Goal: Task Accomplishment & Management: Manage account settings

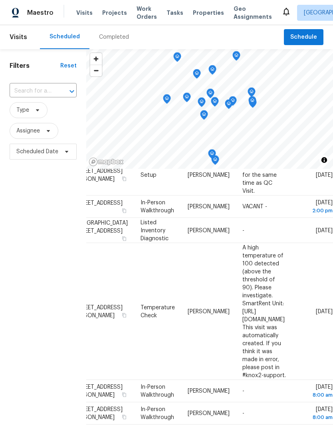
scroll to position [374, 66]
click at [0, 0] on span at bounding box center [0, 0] width 0 height 0
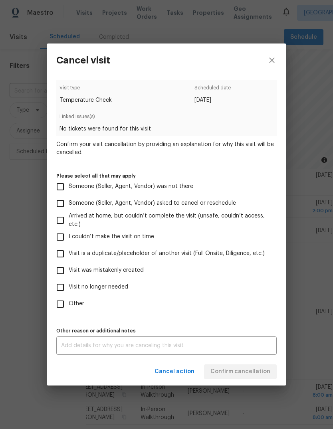
click at [67, 309] on input "Other" at bounding box center [60, 304] width 17 height 17
checkbox input "true"
click at [157, 192] on label "Someone (Seller, Agent, Vendor) was not there" at bounding box center [161, 186] width 218 height 17
click at [69, 192] on input "Someone (Seller, Agent, Vendor) was not there" at bounding box center [60, 186] width 17 height 17
checkbox input "true"
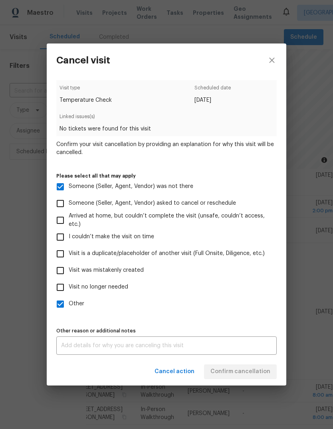
click at [74, 307] on span "Other" at bounding box center [77, 303] width 16 height 8
click at [69, 307] on input "Other" at bounding box center [60, 304] width 17 height 17
checkbox input "false"
click at [254, 366] on button "Confirm cancellation" at bounding box center [240, 371] width 73 height 15
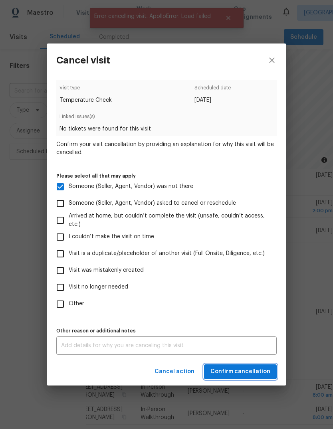
click at [266, 375] on span "Confirm cancellation" at bounding box center [240, 371] width 60 height 10
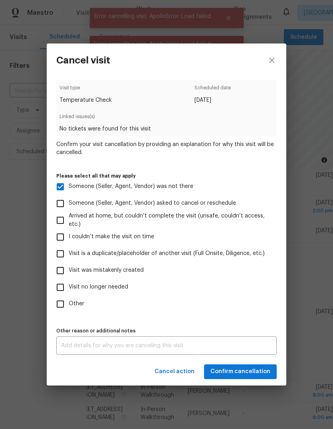
click at [252, 364] on div "Cancel action Confirm cancellation" at bounding box center [166, 372] width 239 height 28
click at [272, 55] on icon "close" at bounding box center [272, 60] width 10 height 10
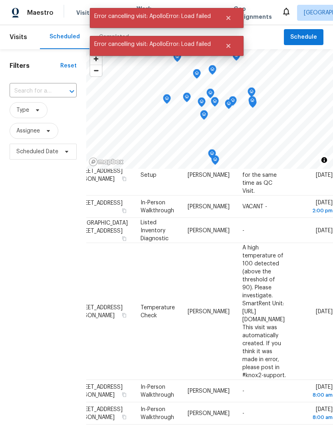
checkbox input "false"
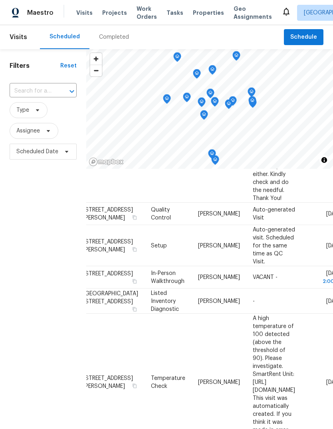
scroll to position [303, 13]
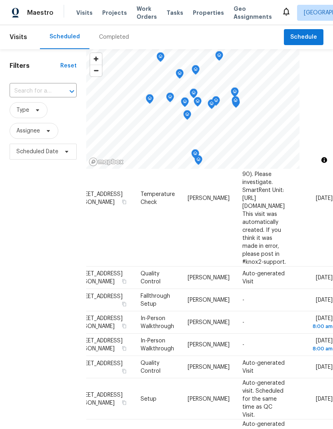
scroll to position [282, 66]
click at [0, 0] on icon at bounding box center [0, 0] width 0 height 0
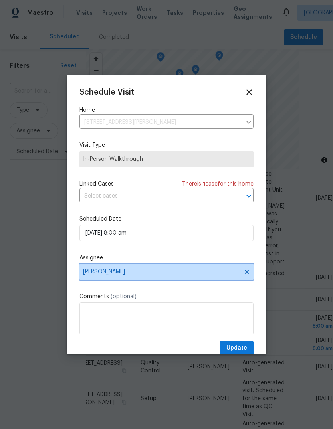
click at [102, 271] on span "Kim Peshek" at bounding box center [161, 271] width 156 height 6
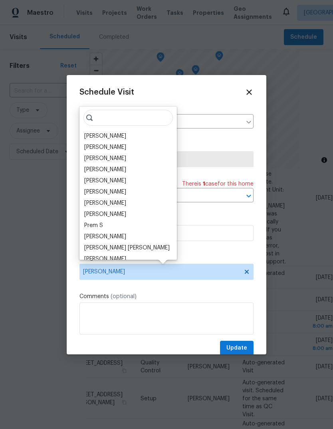
click at [93, 168] on div "[PERSON_NAME]" at bounding box center [105, 169] width 42 height 8
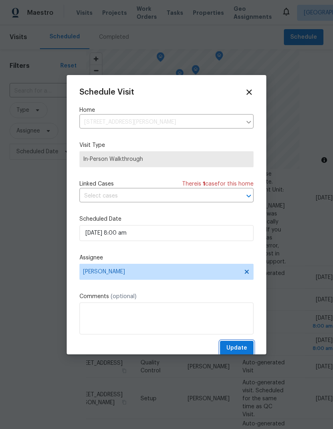
click at [240, 348] on span "Update" at bounding box center [236, 348] width 21 height 10
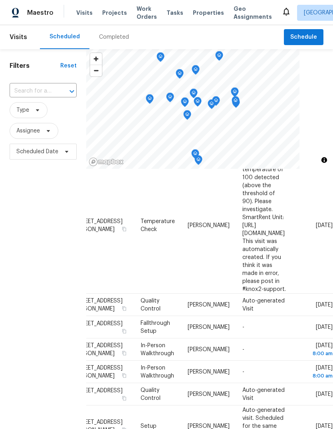
scroll to position [255, 66]
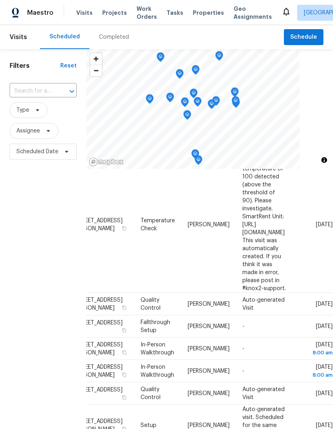
click at [0, 0] on icon at bounding box center [0, 0] width 0 height 0
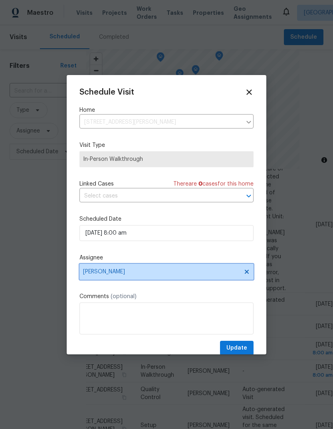
click at [93, 277] on span "Diana Brink" at bounding box center [166, 272] width 174 height 16
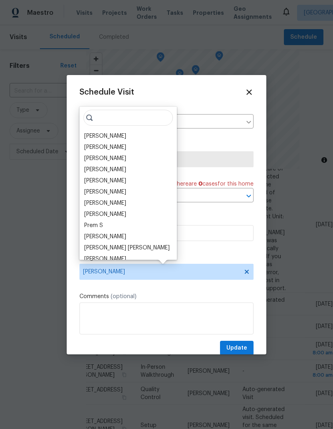
click at [87, 150] on div "Ken Nelson" at bounding box center [105, 147] width 42 height 8
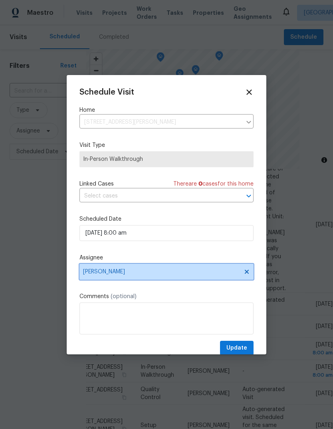
click at [95, 273] on span "Ken Nelson" at bounding box center [161, 271] width 156 height 6
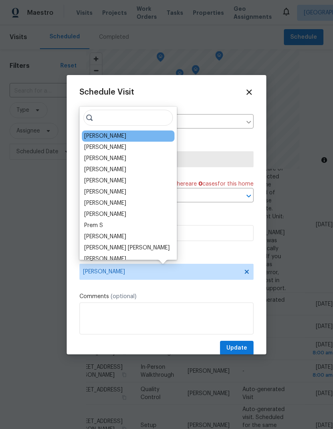
click at [88, 158] on div "[PERSON_NAME]" at bounding box center [105, 158] width 42 height 8
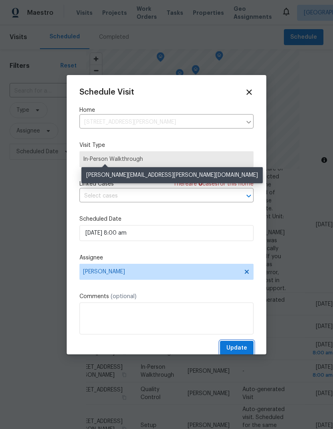
click at [239, 351] on span "Update" at bounding box center [236, 348] width 21 height 10
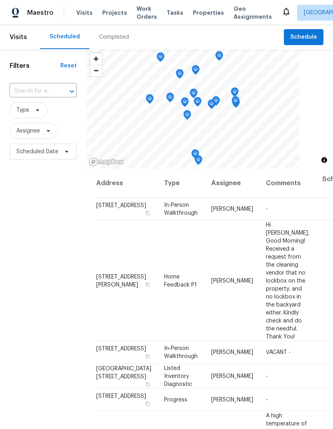
scroll to position [0, 0]
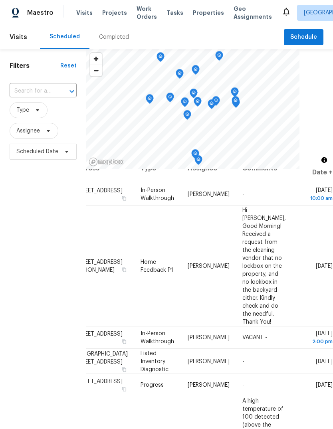
click at [0, 0] on icon at bounding box center [0, 0] width 0 height 0
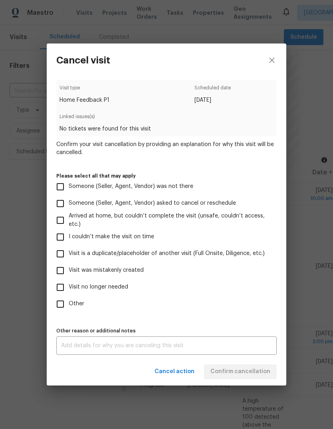
scroll to position [15, 66]
click at [58, 189] on input "Someone (Seller, Agent, Vendor) was not there" at bounding box center [60, 186] width 17 height 17
checkbox input "true"
click at [256, 367] on button "Confirm cancellation" at bounding box center [240, 371] width 73 height 15
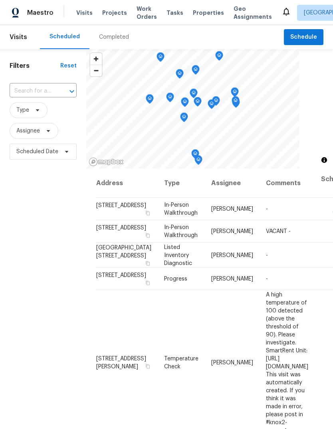
scroll to position [0, 0]
click at [163, 215] on span "In-Person Walkthrough" at bounding box center [179, 209] width 33 height 14
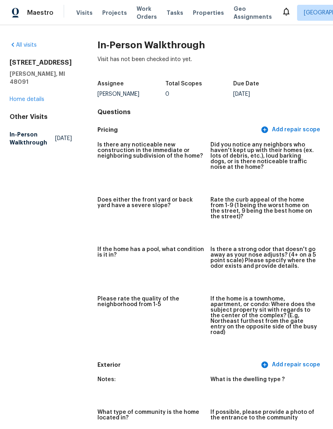
click at [26, 97] on link "Home details" at bounding box center [27, 100] width 35 height 6
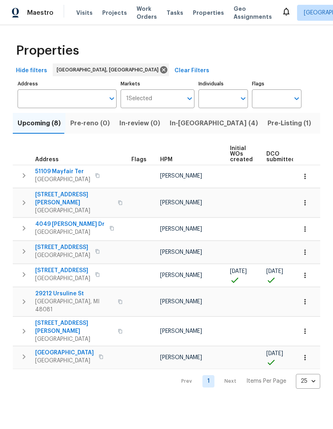
click at [76, 16] on span "Visits" at bounding box center [84, 13] width 16 height 8
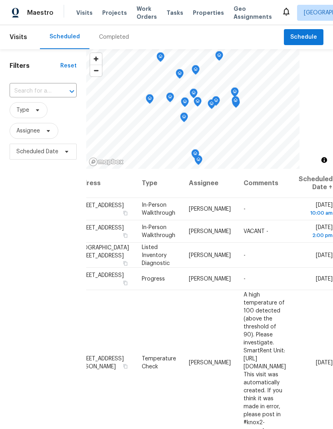
scroll to position [0, 66]
click at [0, 0] on icon at bounding box center [0, 0] width 0 height 0
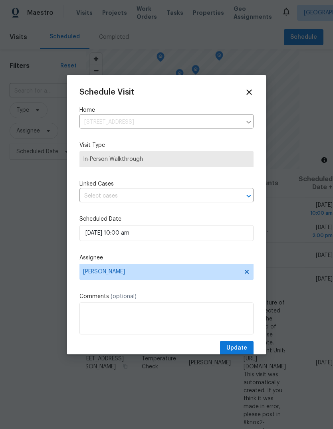
click at [132, 254] on div "Schedule Visit Home 24196 Eureka Ave, Warren, MI 48091 ​ Visit Type In-Person W…" at bounding box center [166, 222] width 174 height 268
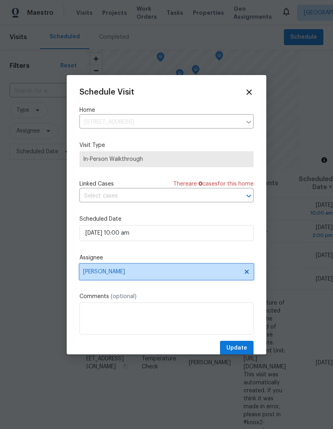
click at [122, 269] on span "Diana Brink" at bounding box center [166, 272] width 174 height 16
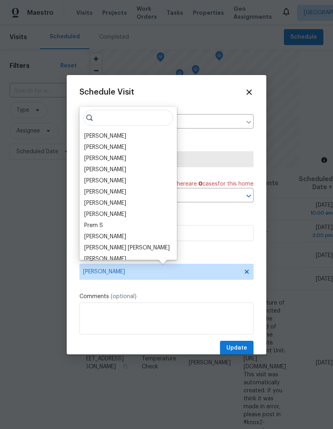
click at [117, 156] on div "[PERSON_NAME]" at bounding box center [105, 158] width 42 height 8
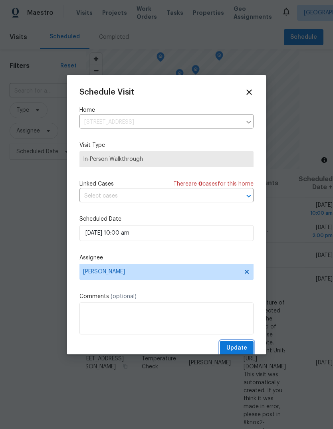
click at [230, 349] on span "Update" at bounding box center [236, 348] width 21 height 10
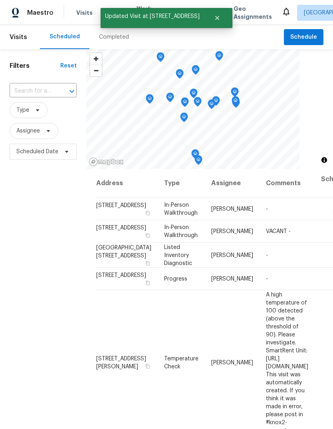
scroll to position [0, 0]
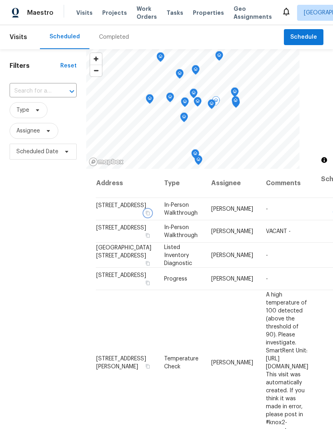
click at [145, 215] on icon "button" at bounding box center [147, 213] width 5 height 5
click at [199, 15] on span "Properties" at bounding box center [208, 13] width 31 height 8
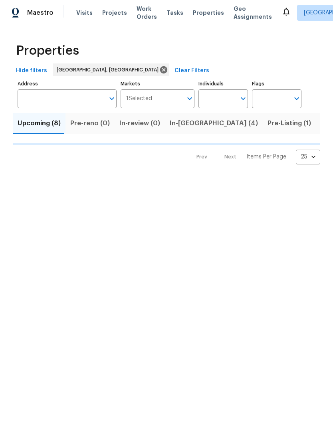
click at [194, 122] on span "In-reno (4)" at bounding box center [213, 123] width 88 height 11
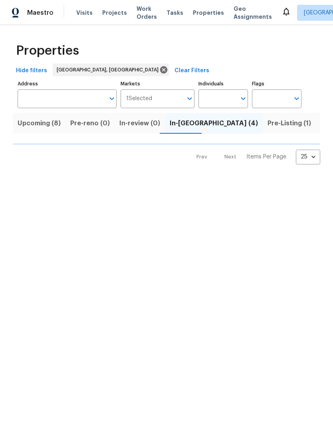
click at [320, 127] on span "Listed (14)" at bounding box center [336, 123] width 33 height 11
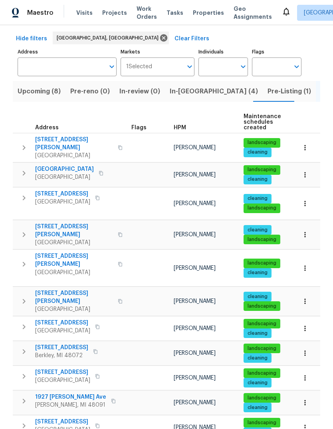
scroll to position [29, 0]
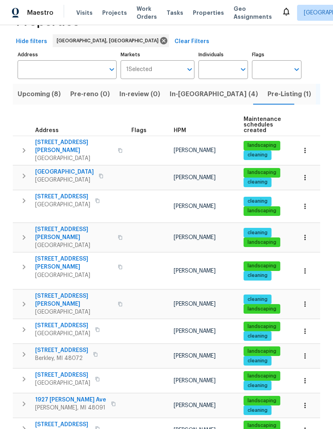
click at [274, 158] on td "landscaping cleaning" at bounding box center [265, 150] width 51 height 29
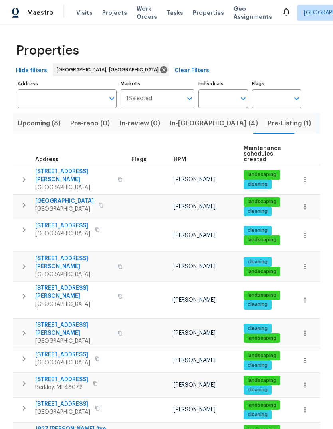
scroll to position [0, 0]
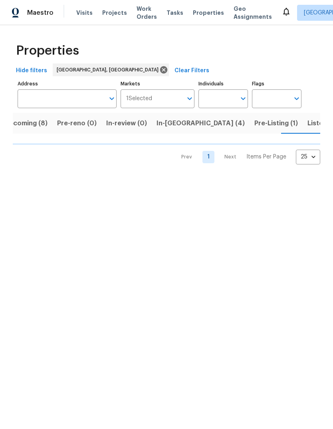
scroll to position [0, 14]
click at [254, 119] on span "Pre-Listing (1)" at bounding box center [275, 123] width 43 height 11
click at [302, 123] on button "Listed (14)" at bounding box center [323, 123] width 43 height 21
click at [172, 128] on span "In-reno (4)" at bounding box center [200, 123] width 88 height 11
